Goal: Find specific page/section: Find specific page/section

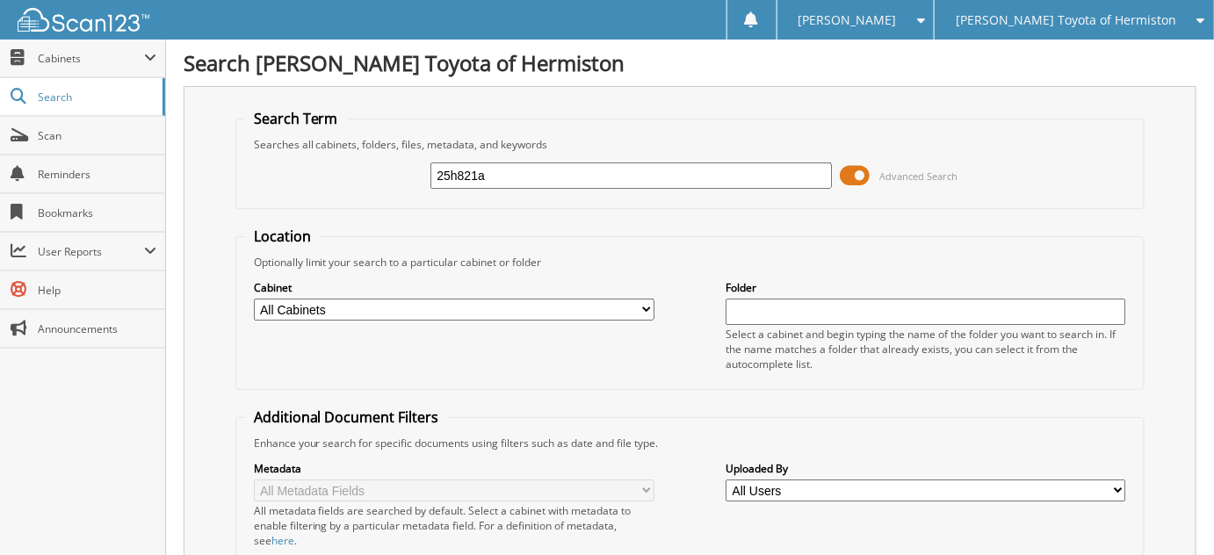
type input "25h821a"
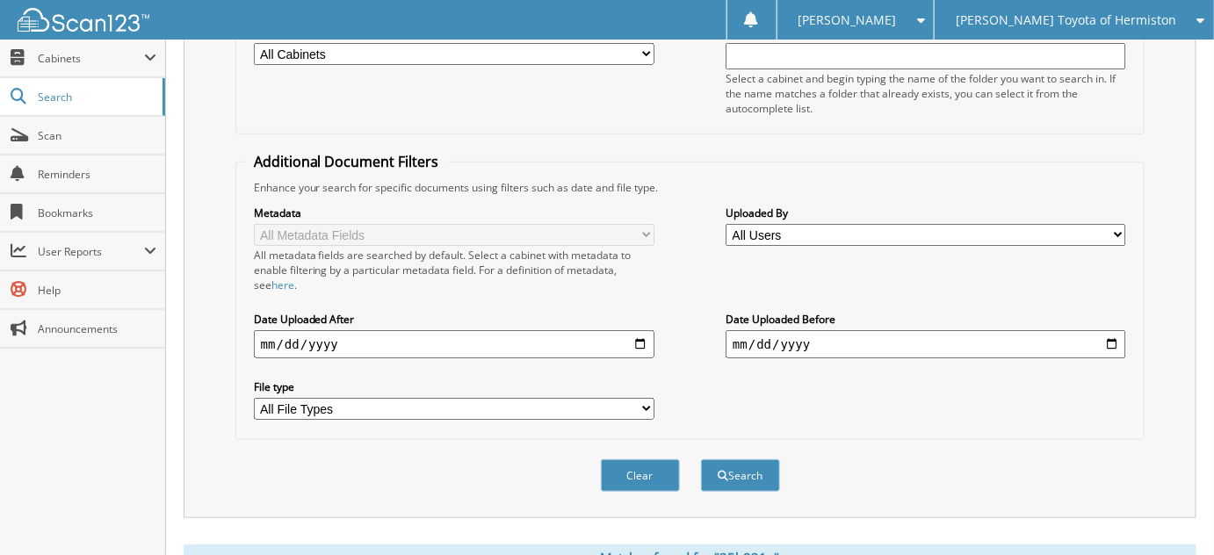
scroll to position [399, 0]
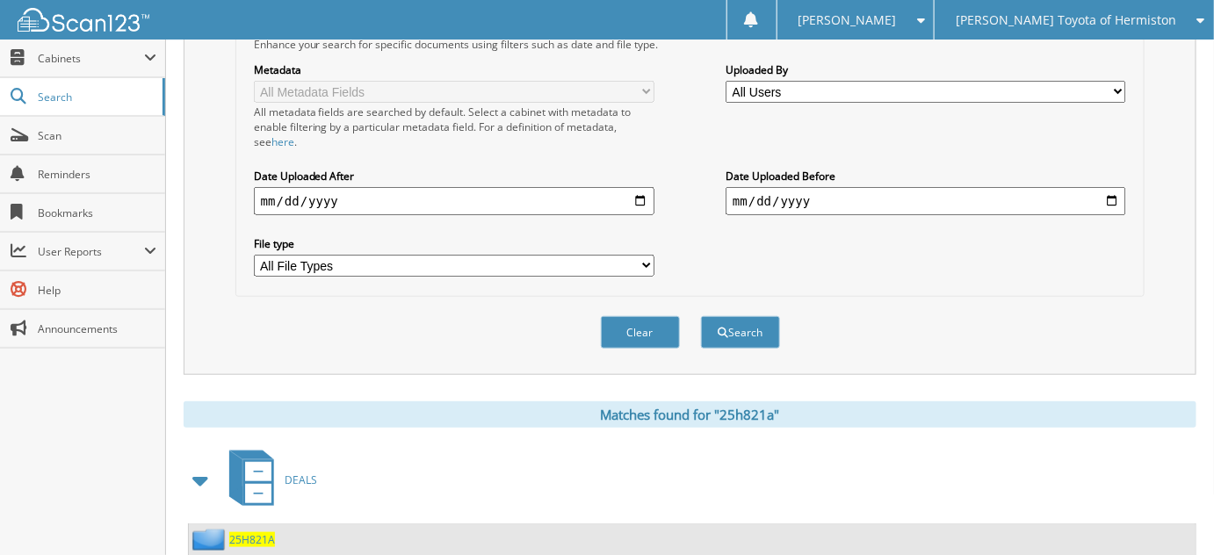
click at [250, 532] on span "25H821A" at bounding box center [252, 539] width 46 height 15
